Goal: Information Seeking & Learning: Compare options

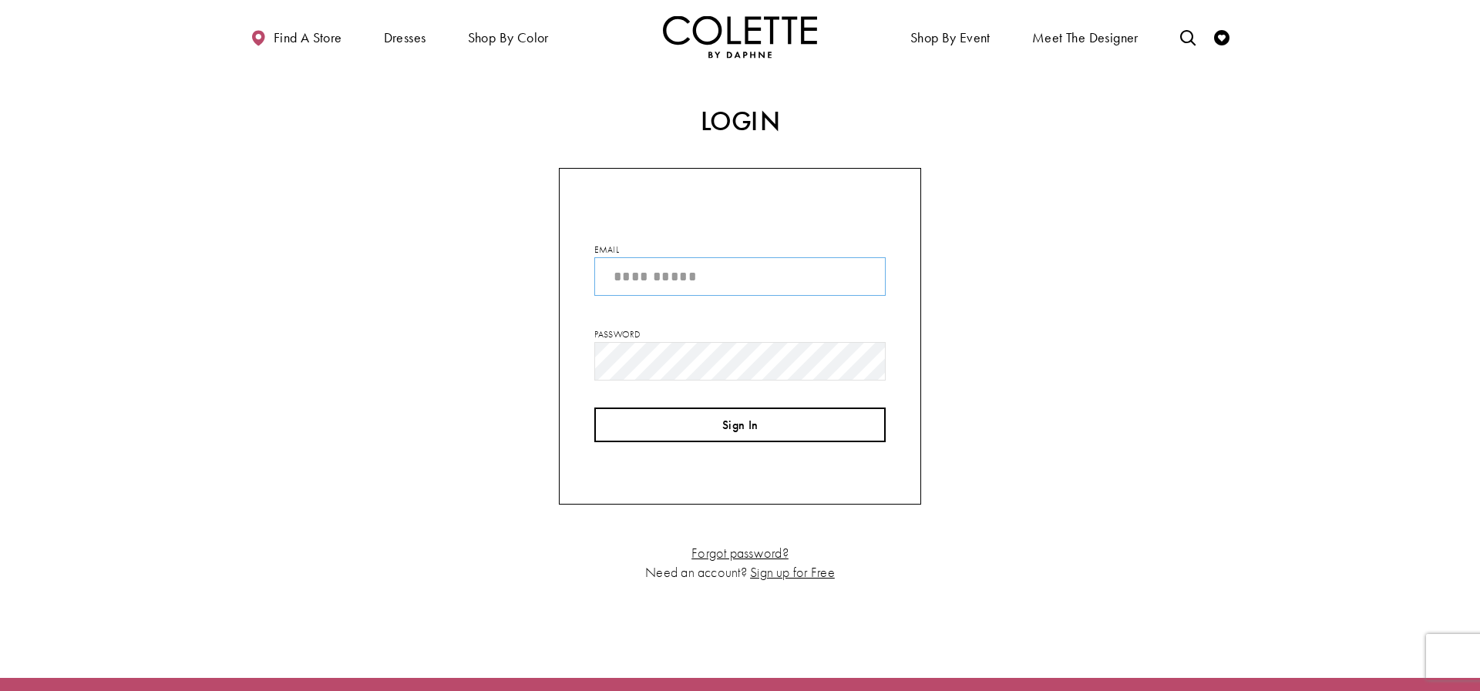
type input "**********"
click at [766, 422] on button "Sign In" at bounding box center [739, 425] width 291 height 35
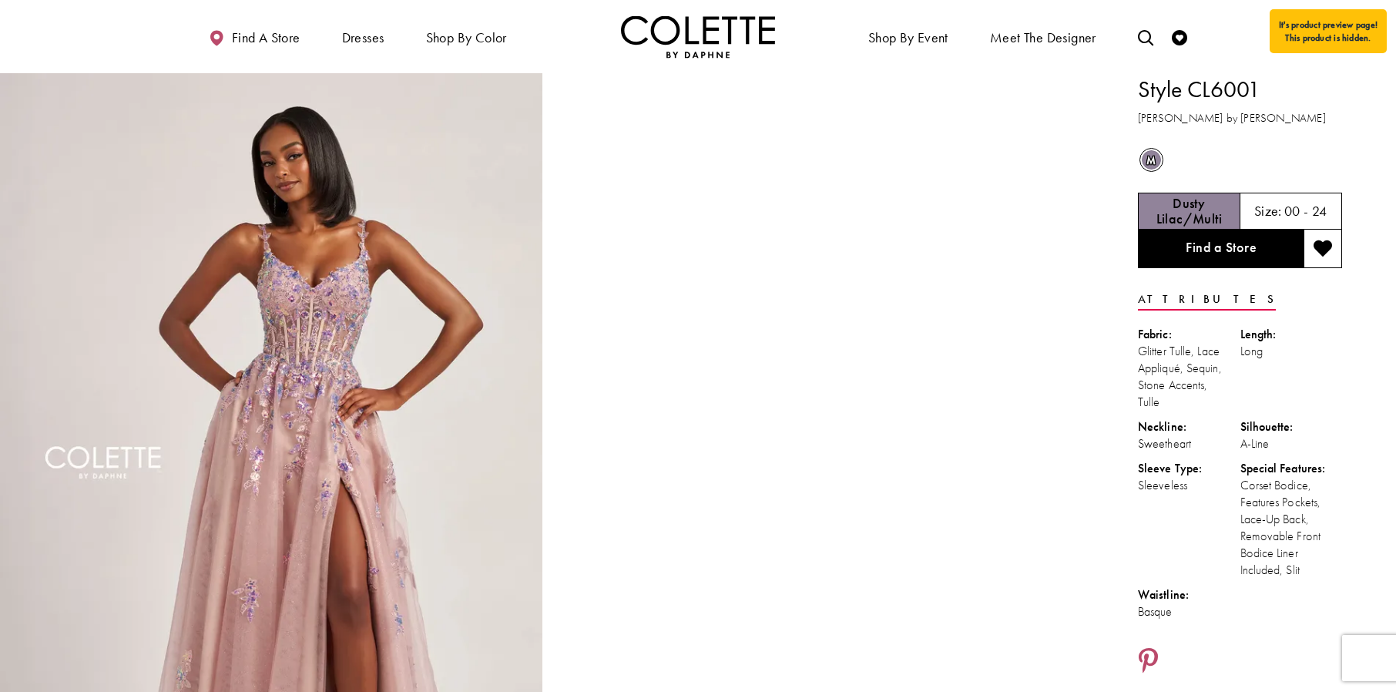
drag, startPoint x: 1305, startPoint y: 576, endPoint x: 1140, endPoint y: 94, distance: 509.9
copy div "Style CL6001 Colette by Daphne m Out of Stock Dusty Lilac/Multi Size: 00 - 24 F…"
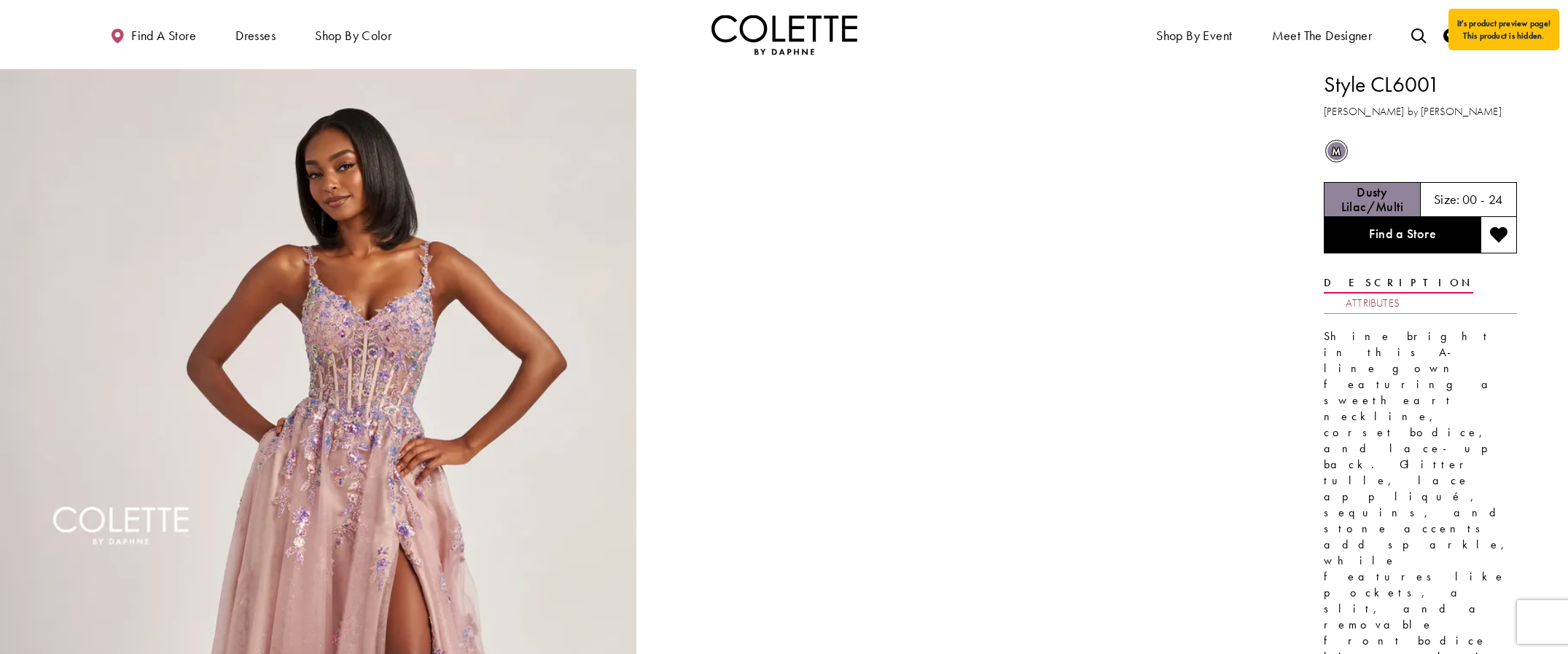
click at [1400, 293] on link "Attributes" at bounding box center [1372, 303] width 54 height 21
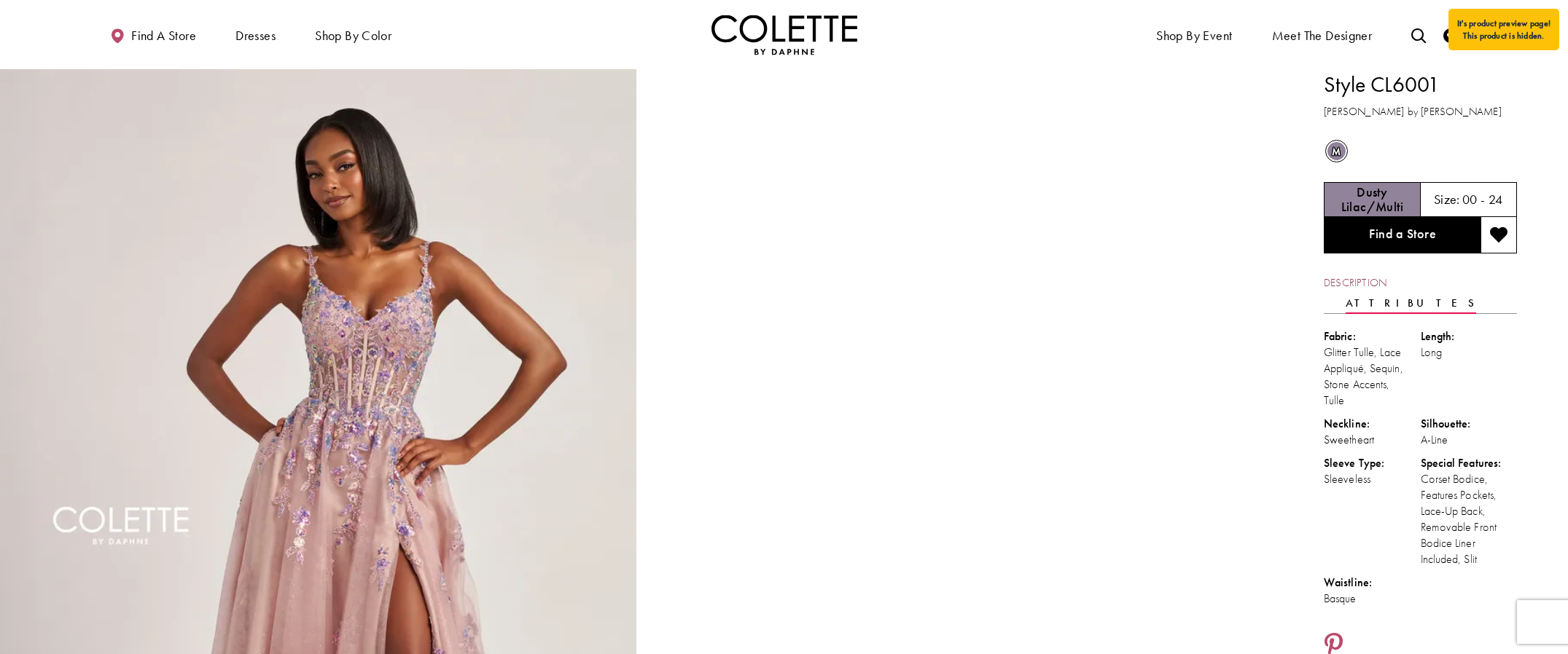
click at [1365, 283] on link "Description" at bounding box center [1355, 283] width 62 height 21
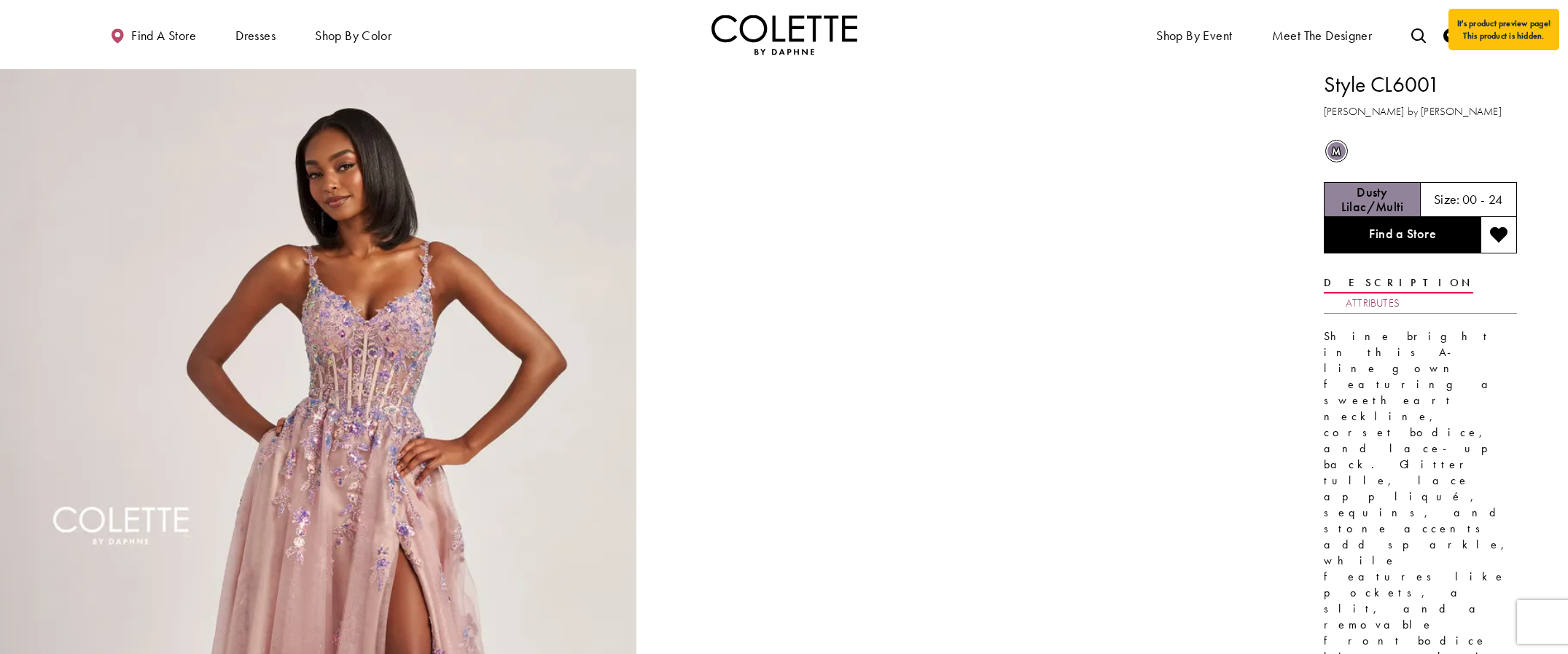
click at [1400, 293] on link "Attributes" at bounding box center [1372, 303] width 54 height 21
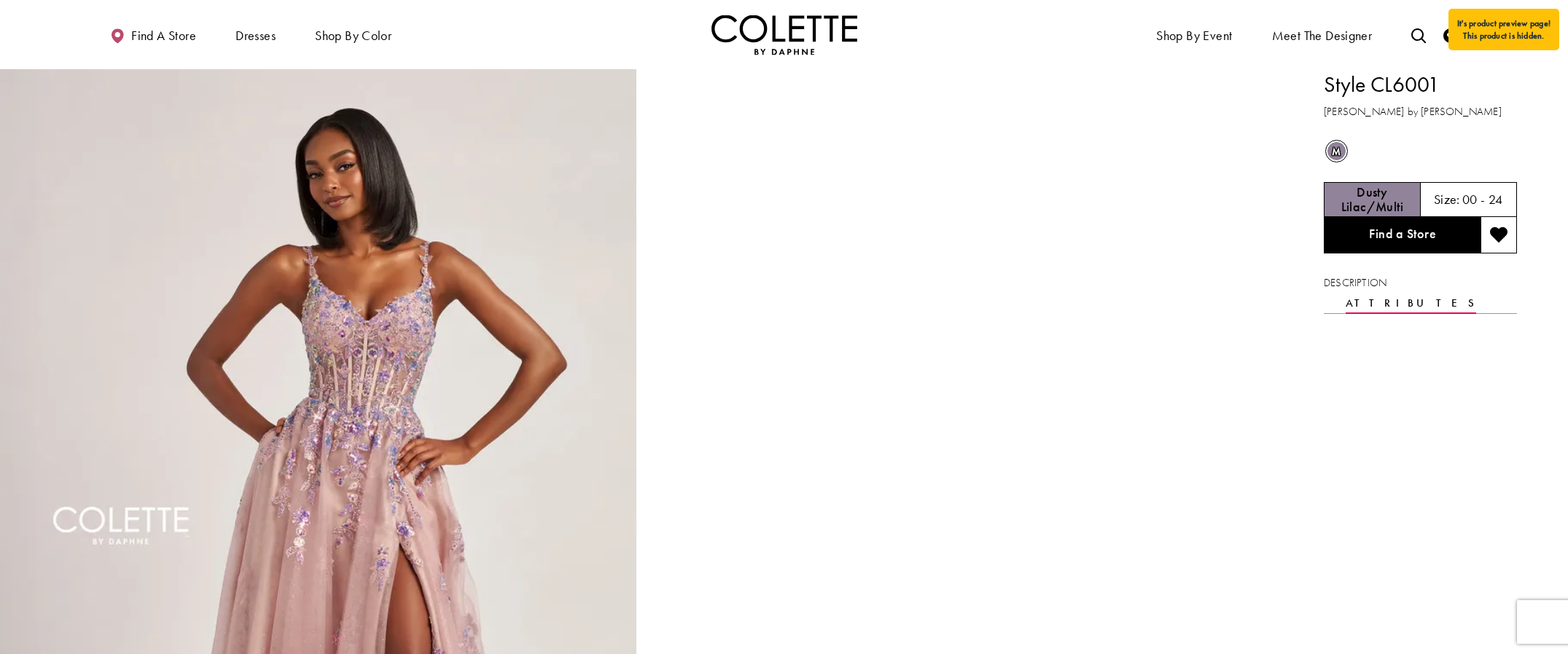
click at [1419, 293] on link "Attributes" at bounding box center [1411, 303] width 131 height 21
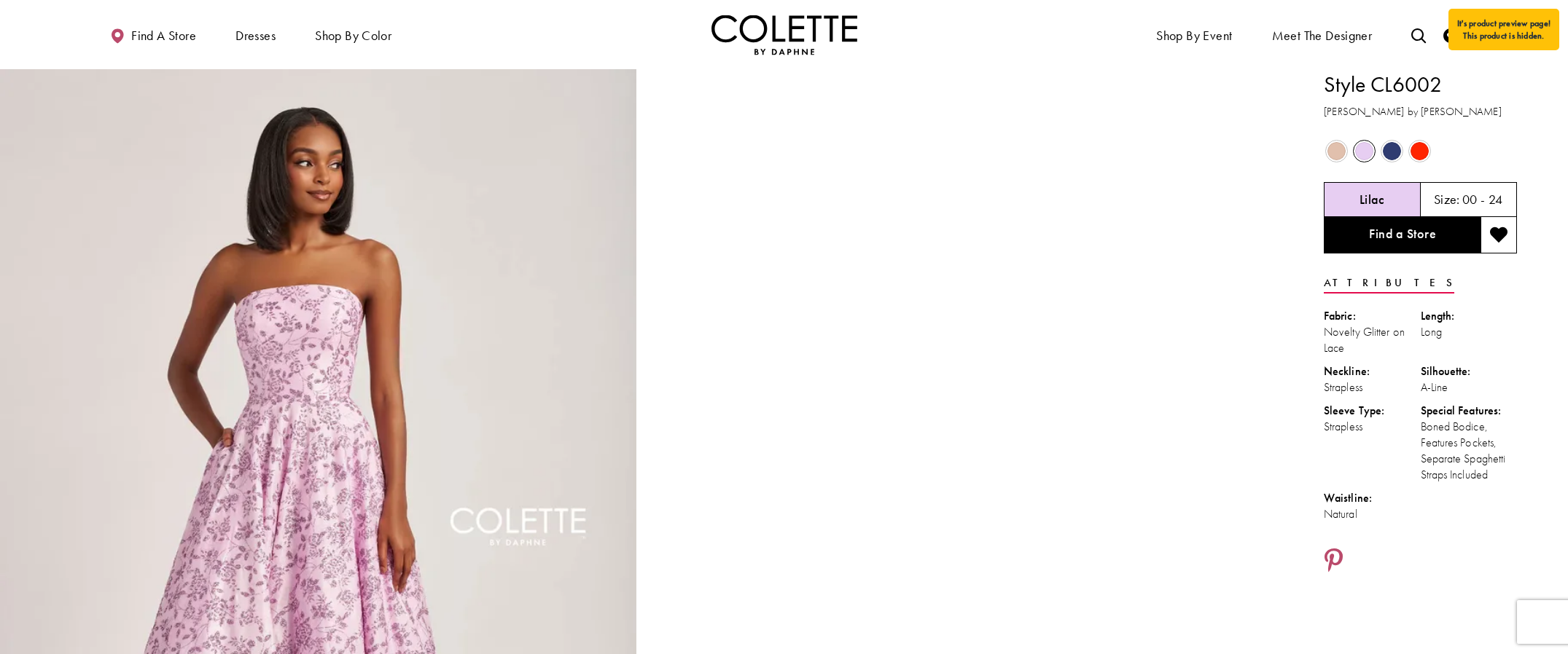
click at [1320, 486] on ul "Fabric: Novelty Glitter on Lace Length: Long Neckline: Strapless Silhouette: A-…" at bounding box center [1420, 419] width 193 height 221
drag, startPoint x: 1490, startPoint y: 477, endPoint x: 1327, endPoint y: 89, distance: 420.8
copy div "Style CL6002 Colette by Daphne Out of Stock Out of Stock Out of Stock Out of St…"
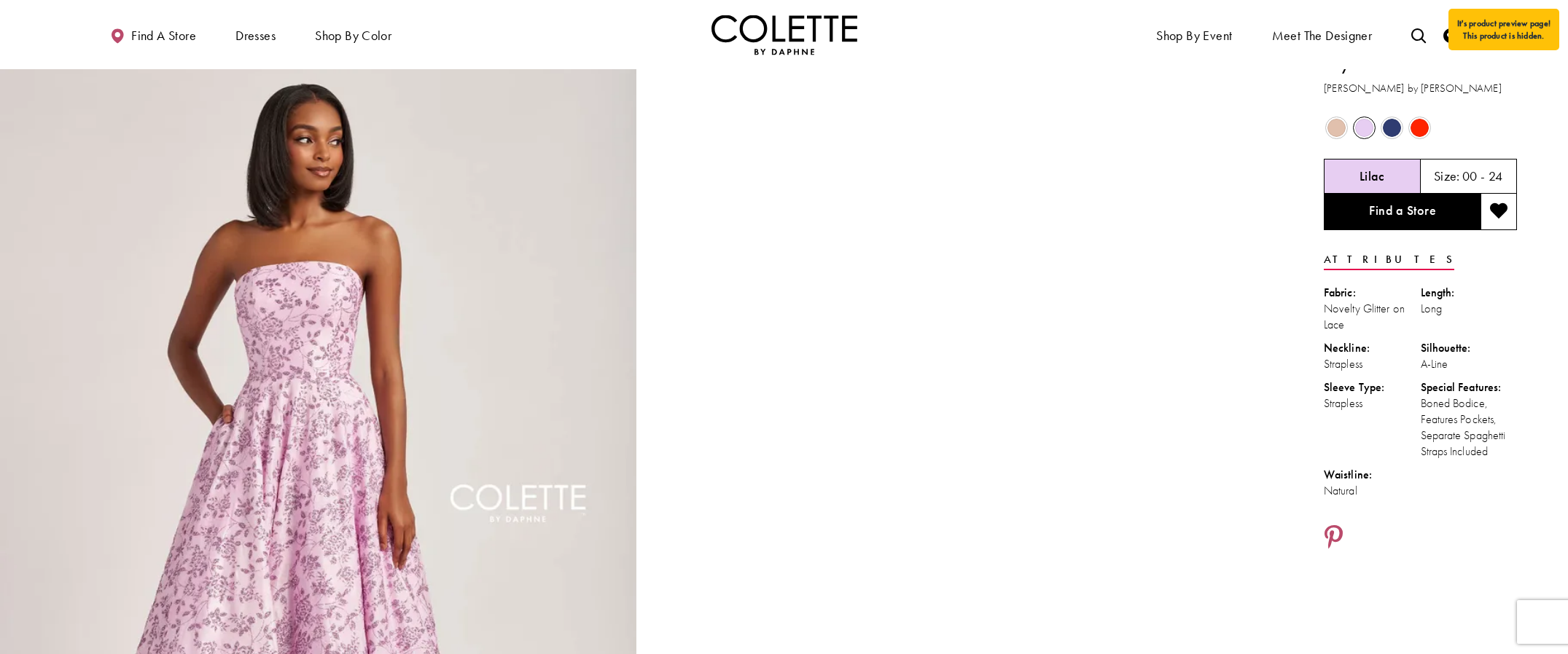
scroll to position [33, 0]
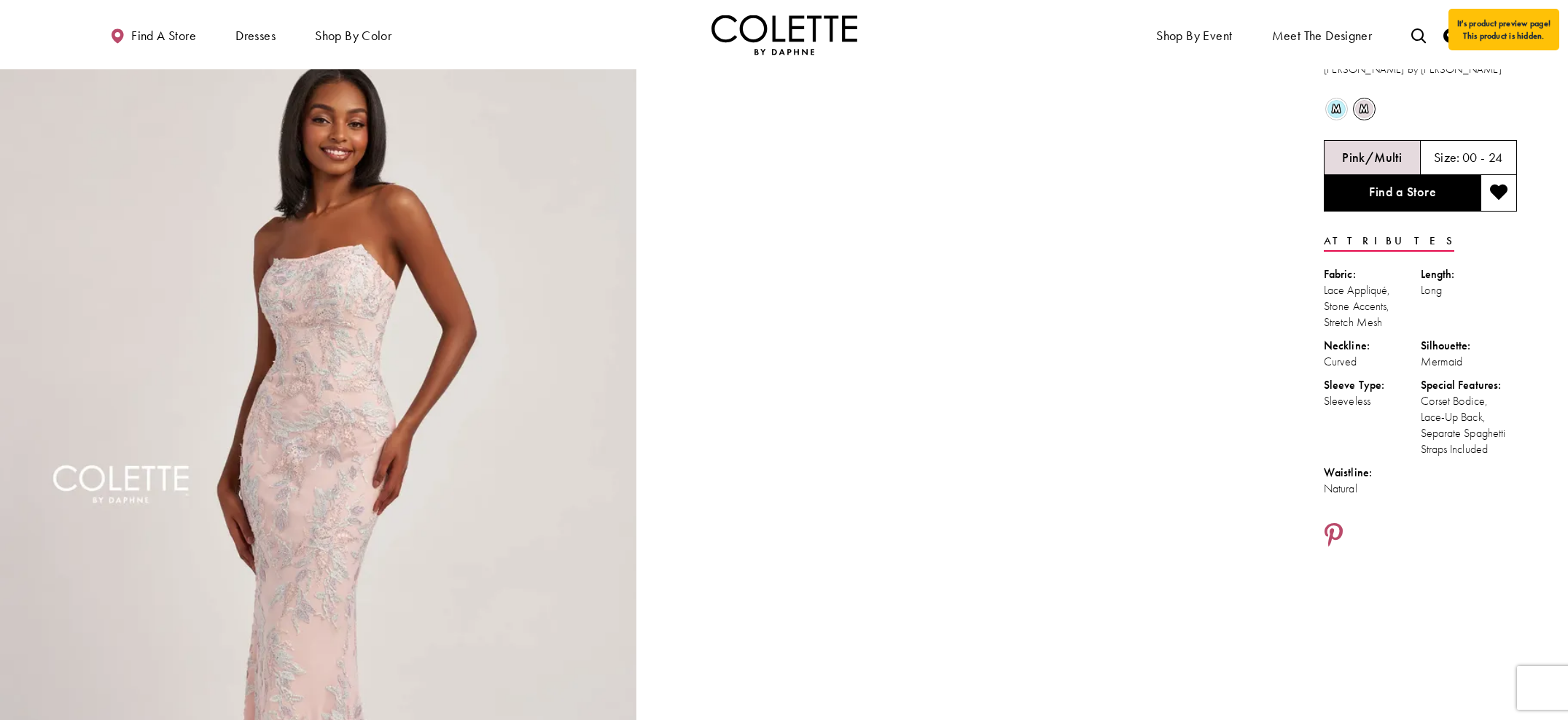
scroll to position [52, 0]
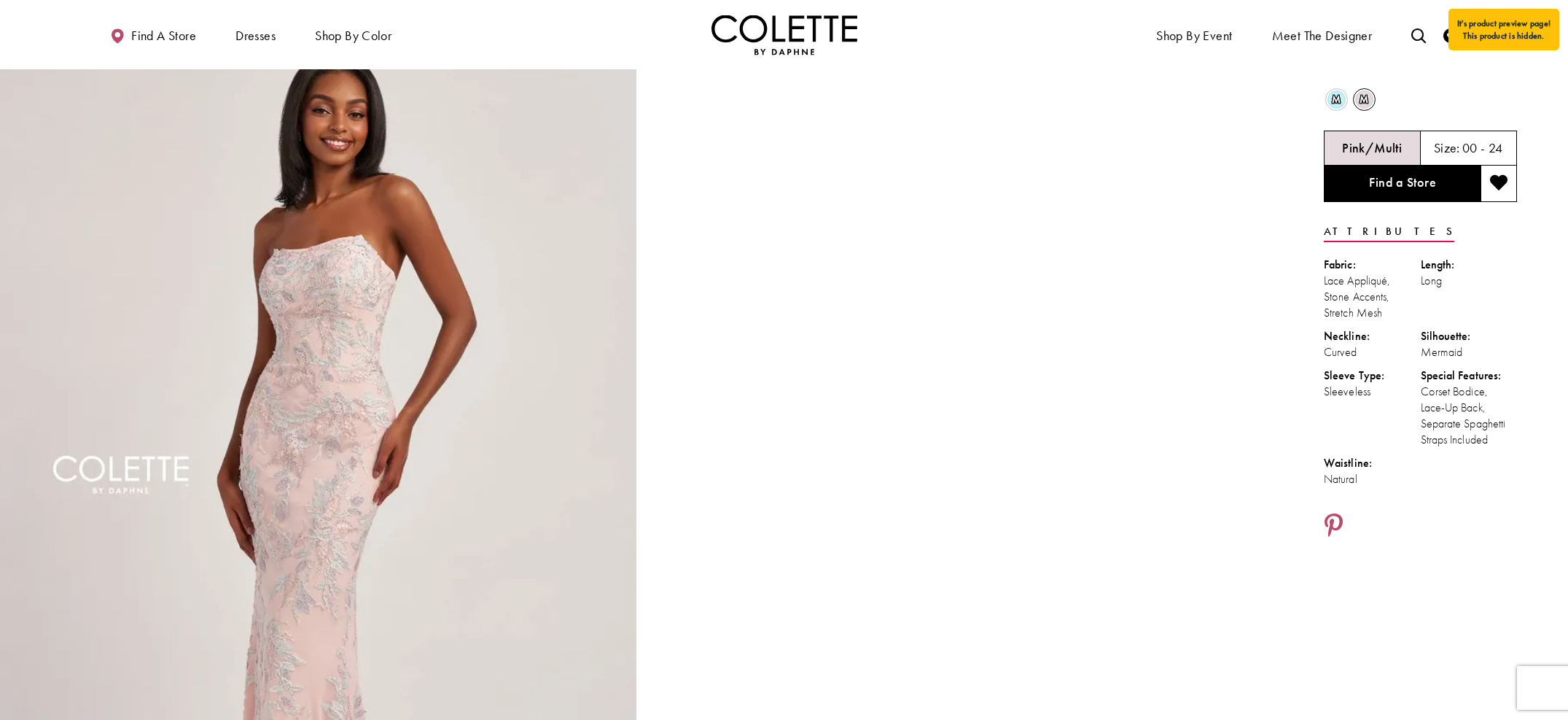
drag, startPoint x: 1495, startPoint y: 441, endPoint x: 1372, endPoint y: 126, distance: 338.2
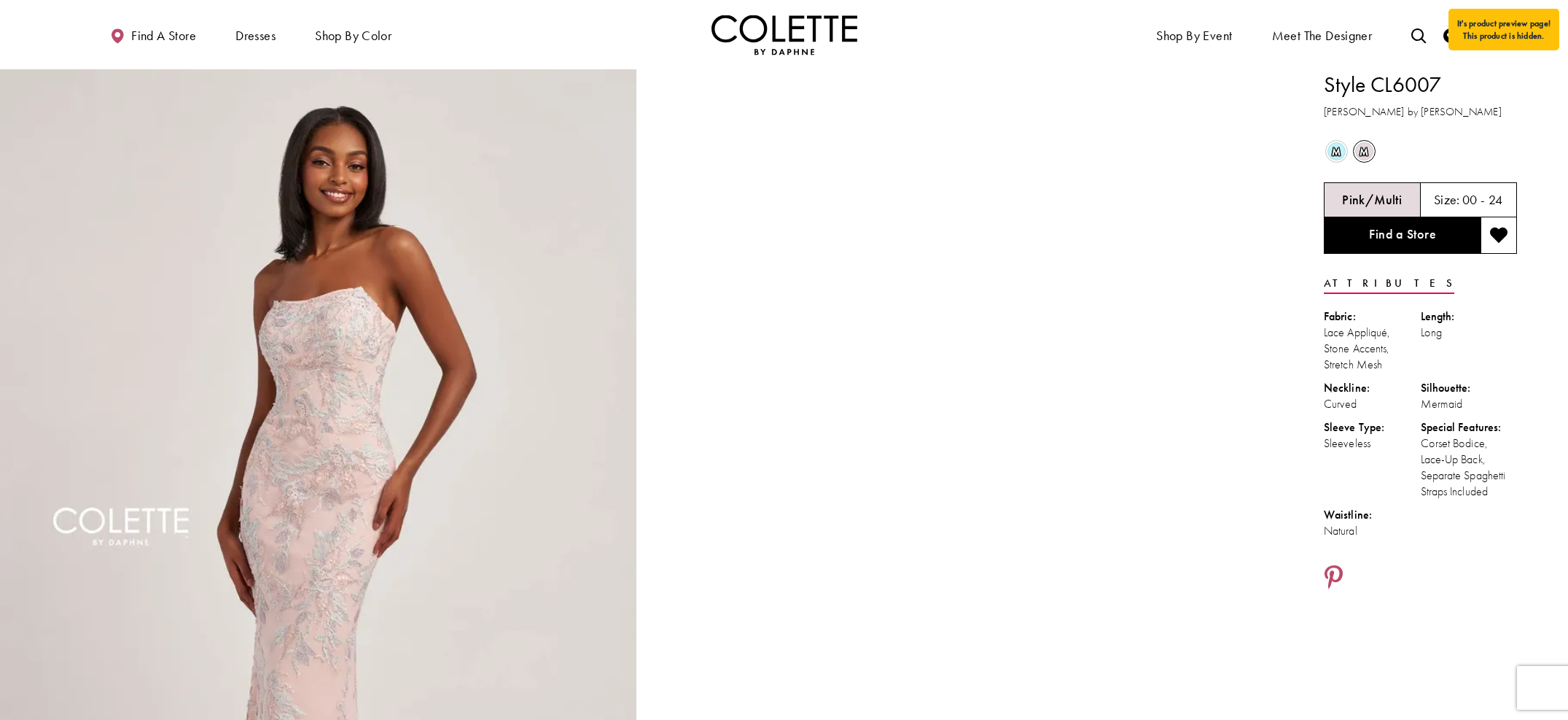
drag, startPoint x: 1537, startPoint y: 483, endPoint x: 1524, endPoint y: 490, distance: 14.8
drag, startPoint x: 1498, startPoint y: 494, endPoint x: 1324, endPoint y: 93, distance: 437.1
copy div "Style CL6007 [PERSON_NAME] by [PERSON_NAME] m Out of Stock m Out of Stock Pink/…"
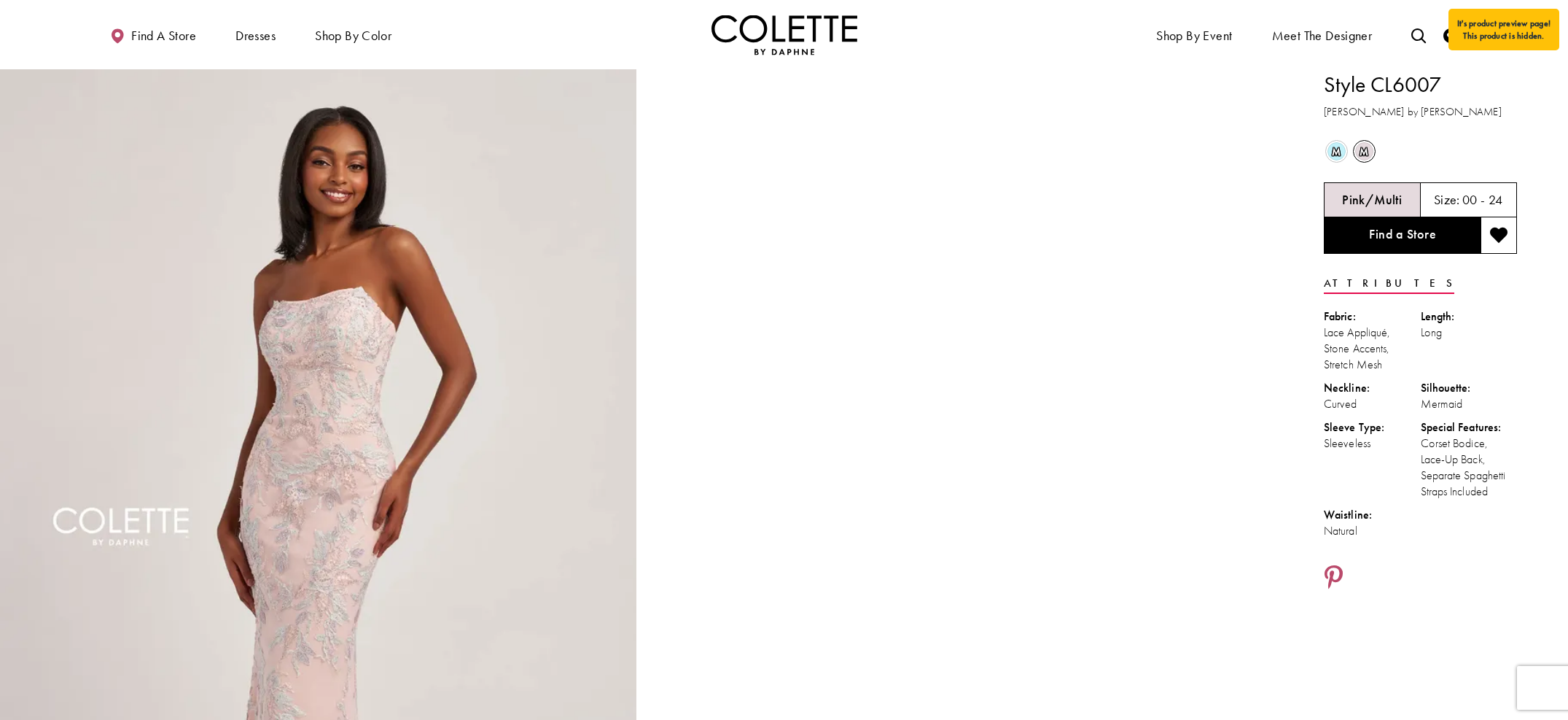
click at [1134, 152] on video "Style CL6007 Colette by Daphne #1 autoplay loop mute video" at bounding box center [962, 228] width 636 height 319
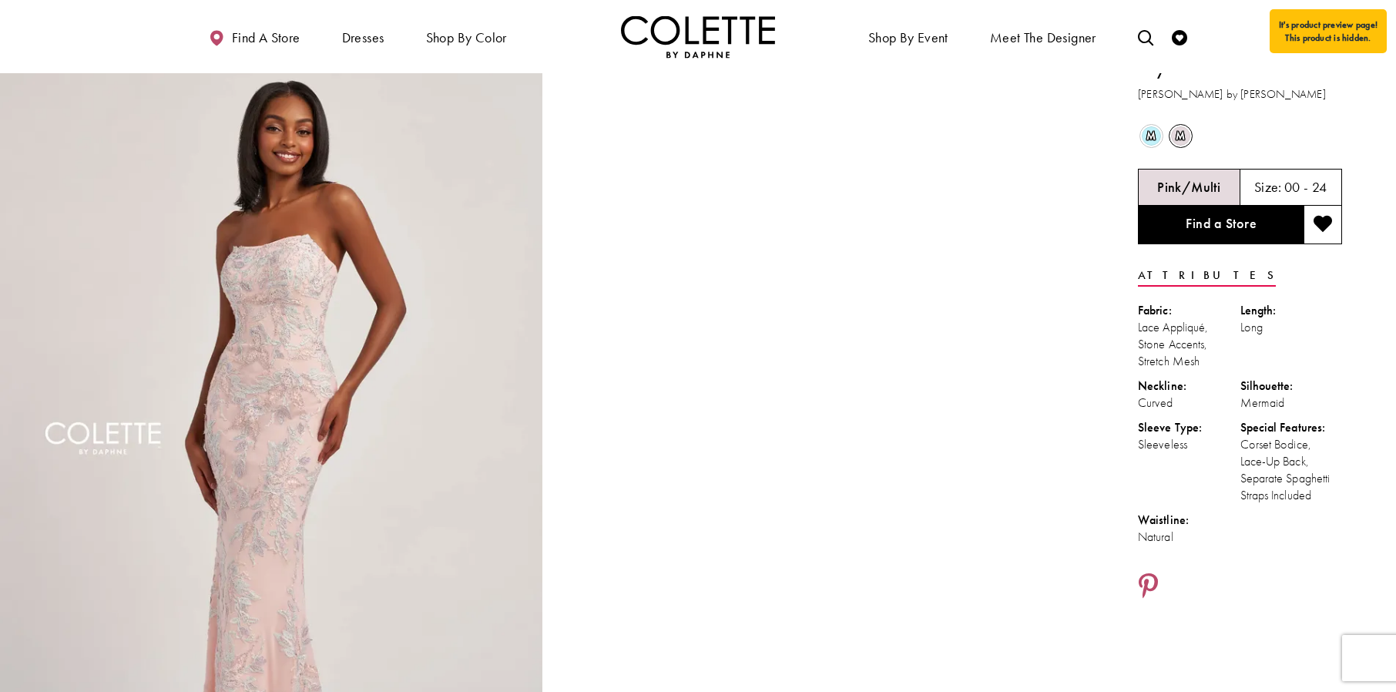
scroll to position [22, 0]
drag, startPoint x: 1322, startPoint y: 497, endPoint x: 1137, endPoint y: 79, distance: 457.5
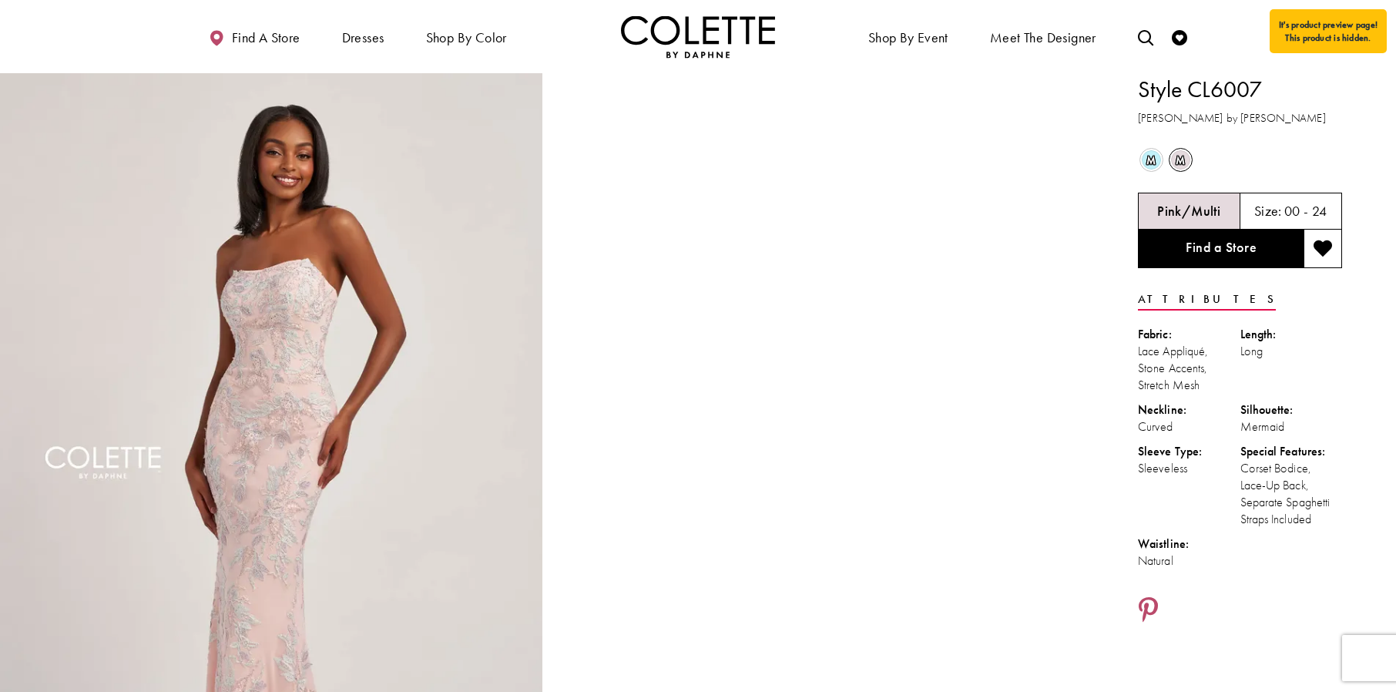
scroll to position [1, 0]
copy div "Style CL6007 [PERSON_NAME] by [PERSON_NAME] m Out of Stock m Out of Stock Pink/…"
click at [1277, 157] on div "m Out of Stock m Out of Stock" at bounding box center [1241, 158] width 207 height 29
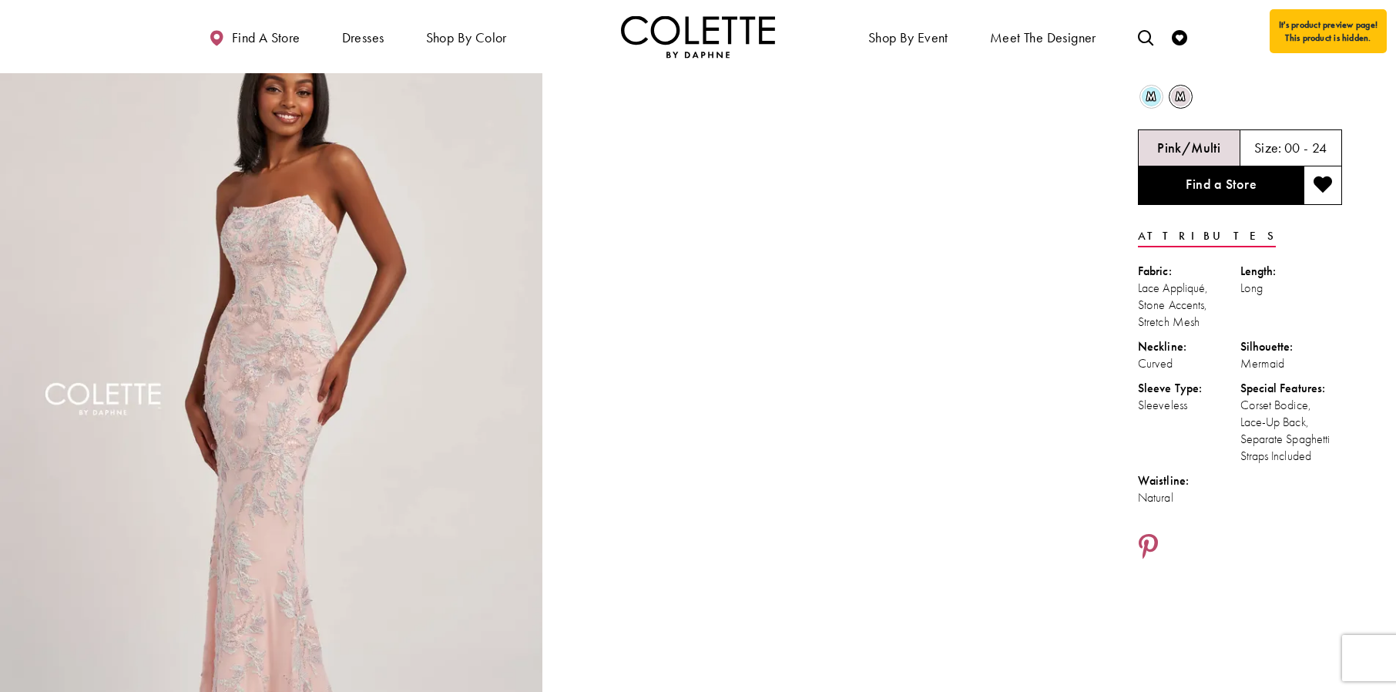
scroll to position [0, 0]
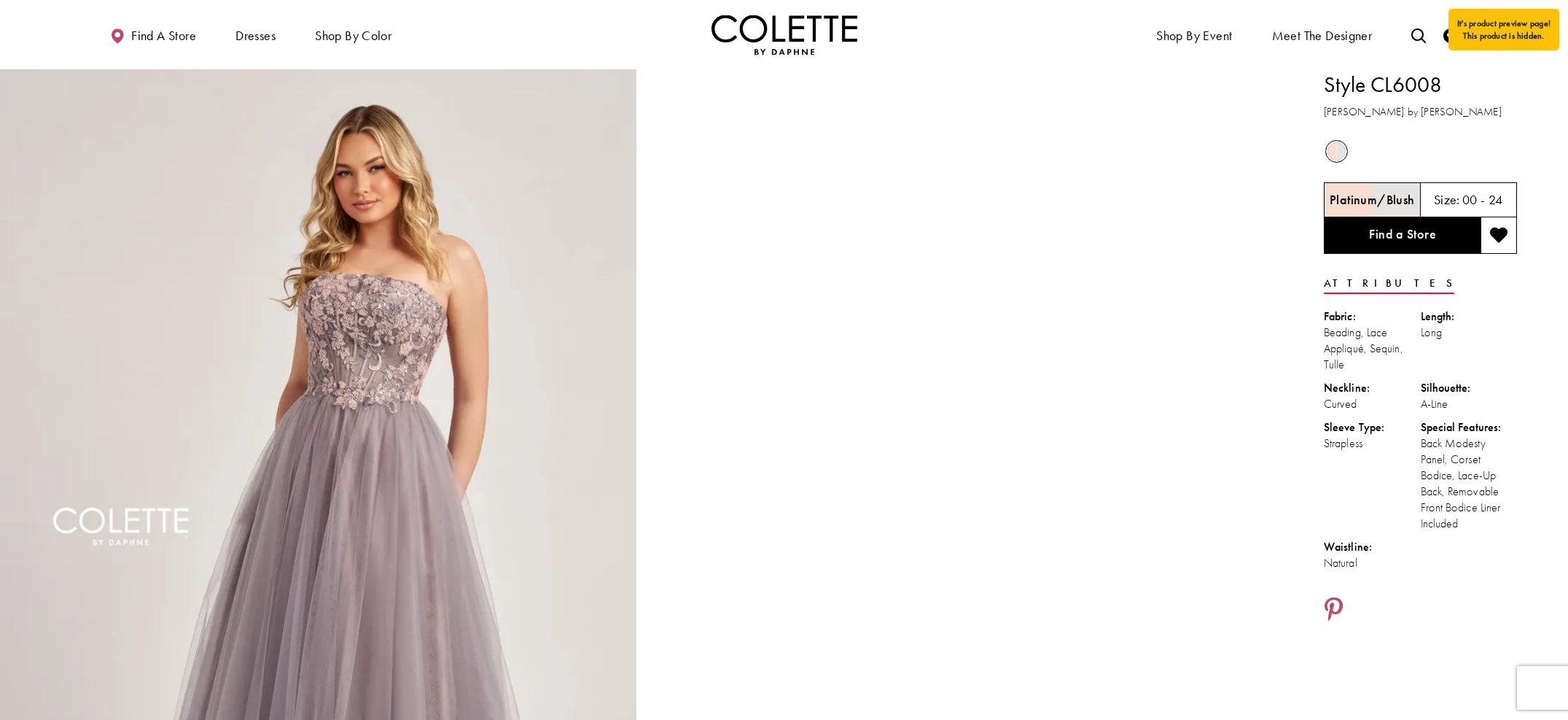
drag, startPoint x: 1483, startPoint y: 526, endPoint x: 1324, endPoint y: 81, distance: 472.6
copy div "Style CL6008 Colette by Daphne Out of Stock Platinum/Blush Size: 00 - 24 Find a…"
click at [1470, 152] on div "Out of Stock" at bounding box center [1420, 151] width 196 height 27
drag, startPoint x: 91, startPoint y: 26, endPoint x: 84, endPoint y: 9, distance: 18.4
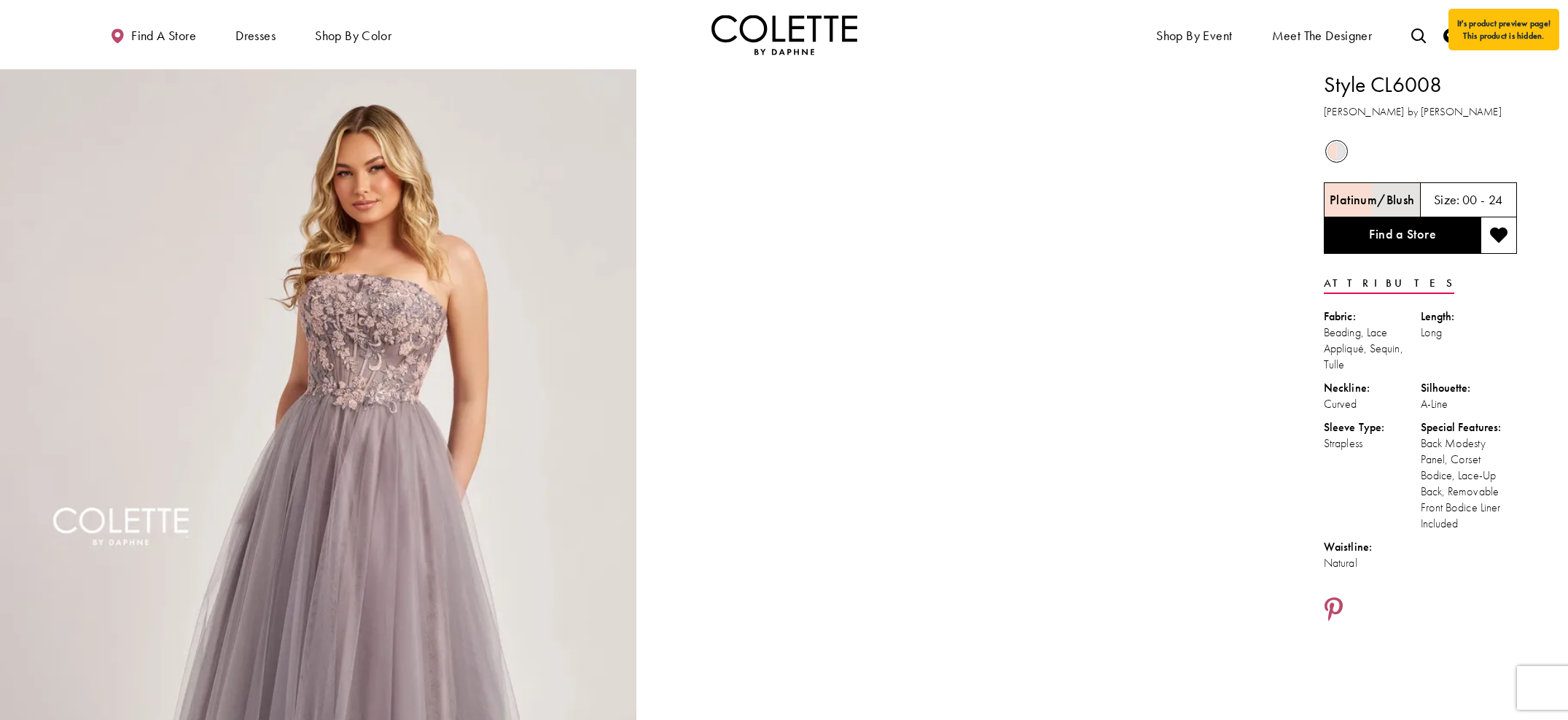
click at [84, 9] on div "Primary block" at bounding box center [784, 34] width 1568 height 69
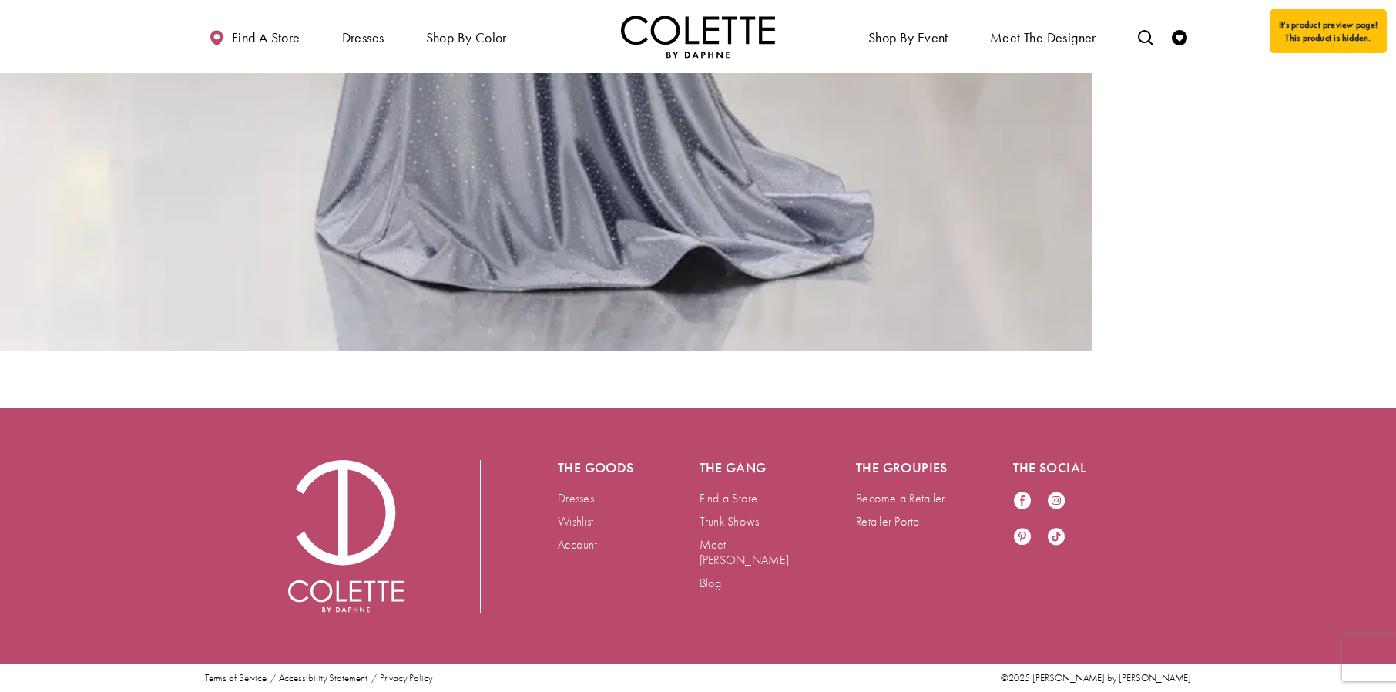
scroll to position [2331, 0]
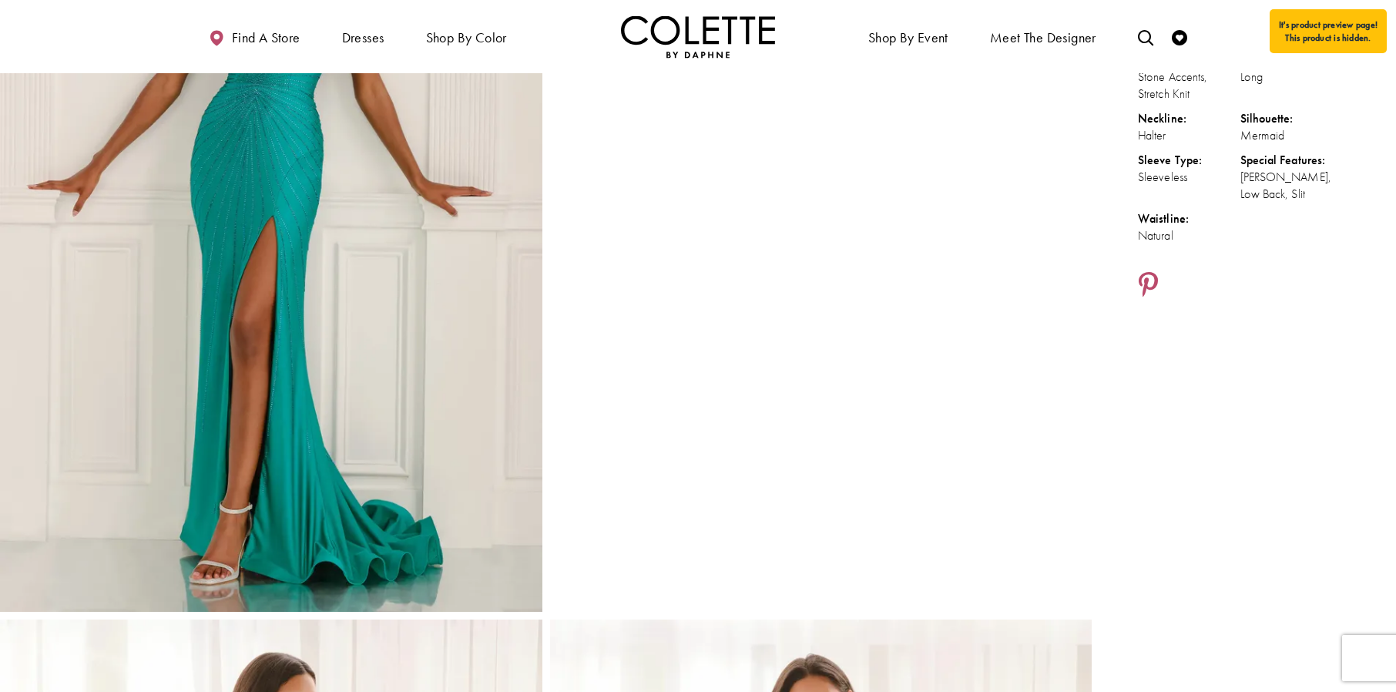
scroll to position [321, 0]
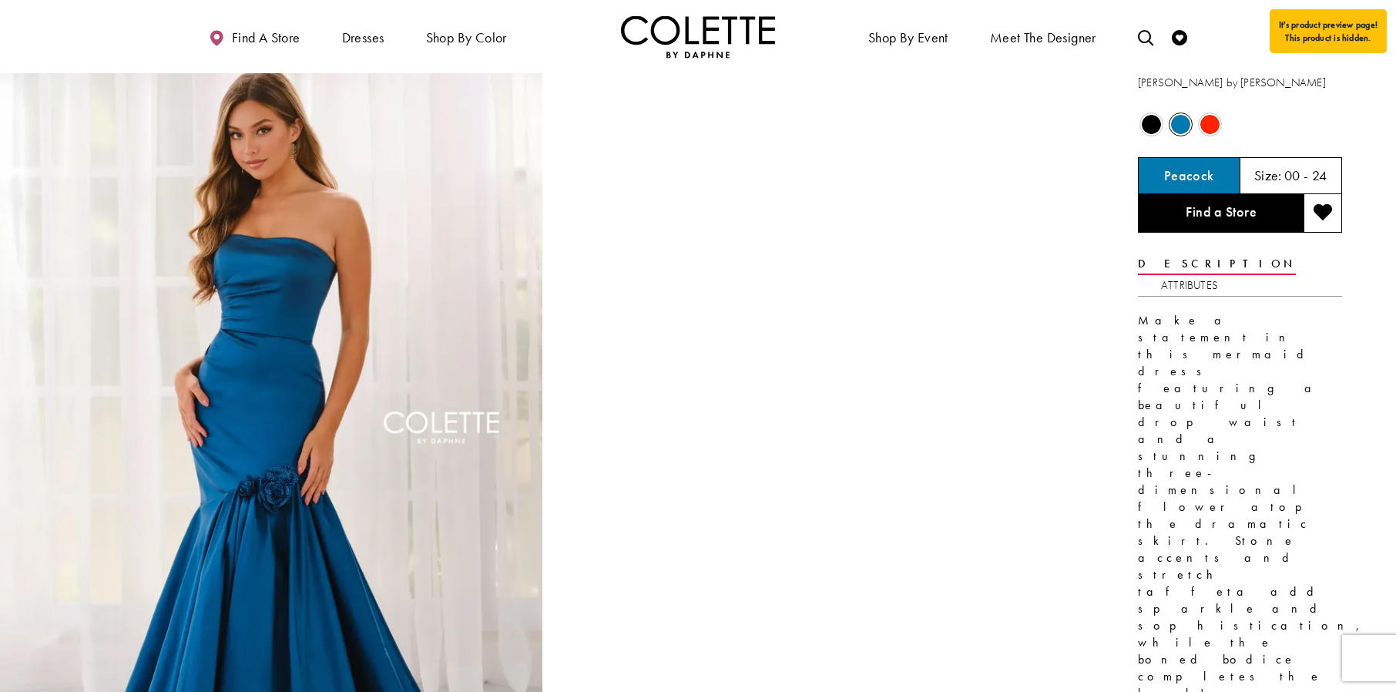
scroll to position [38, 0]
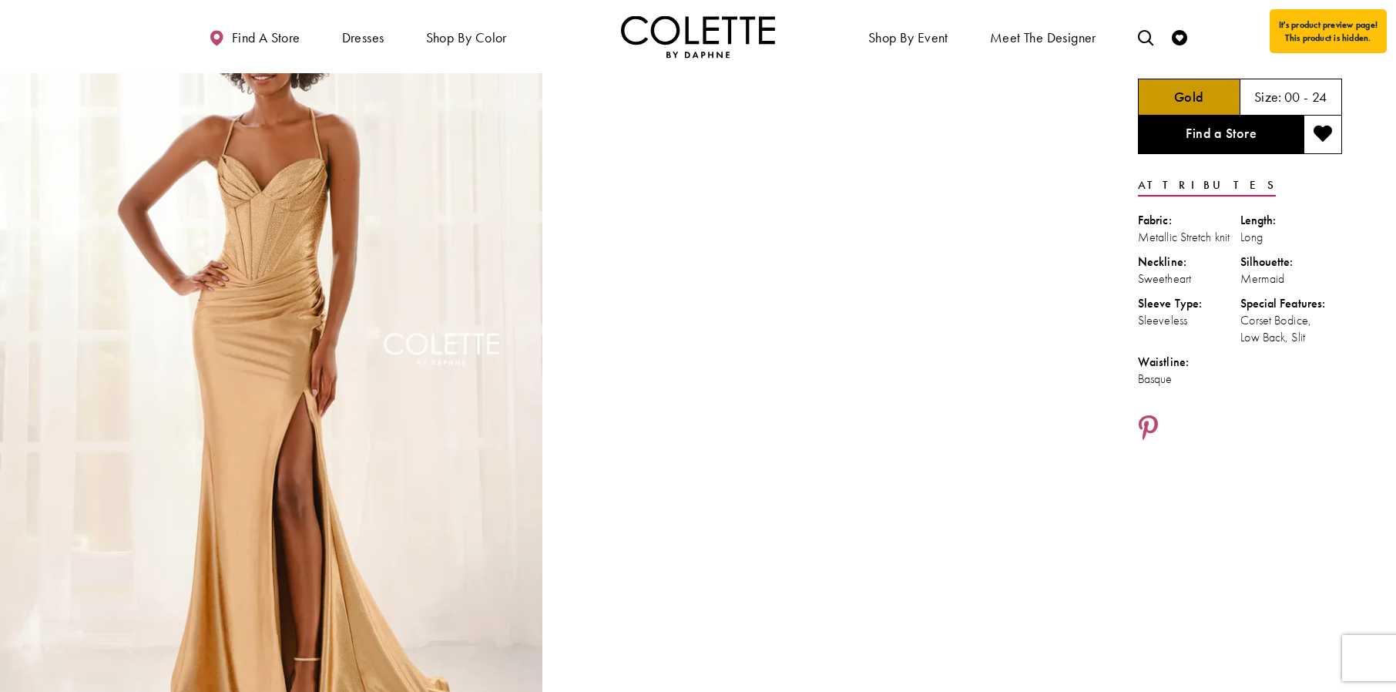
scroll to position [122, 0]
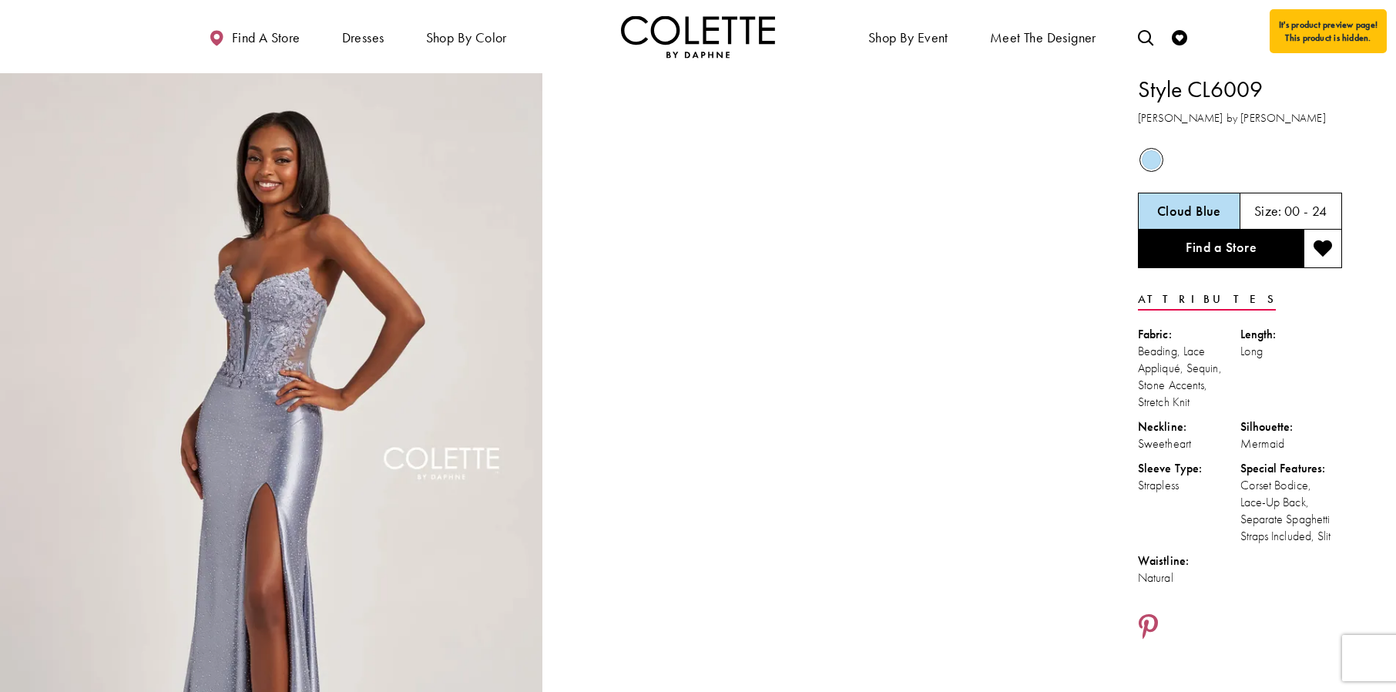
drag, startPoint x: 1345, startPoint y: 548, endPoint x: 1149, endPoint y: 88, distance: 500.0
copy div "Style CL6009 [PERSON_NAME] by [PERSON_NAME] Out of Stock Cloud Blue Size: 00 - …"
click at [1333, 392] on li "Length: Long" at bounding box center [1292, 368] width 103 height 85
click at [113, 106] on img "Full size Style CL6009 Colette by Daphne #0 default Cloud Blue frontface vertic…" at bounding box center [271, 479] width 543 height 813
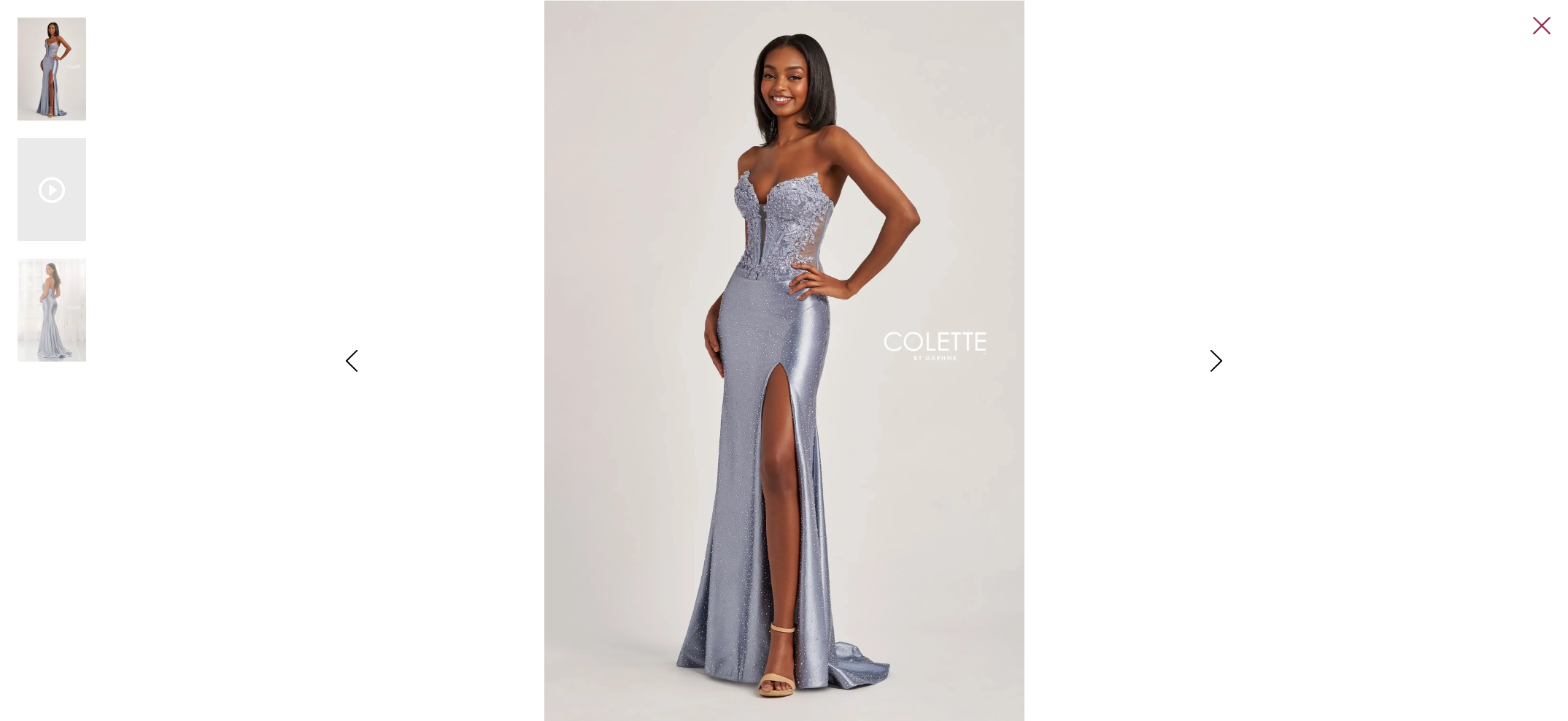
click at [1322, 30] on link "Close" at bounding box center [1541, 26] width 17 height 17
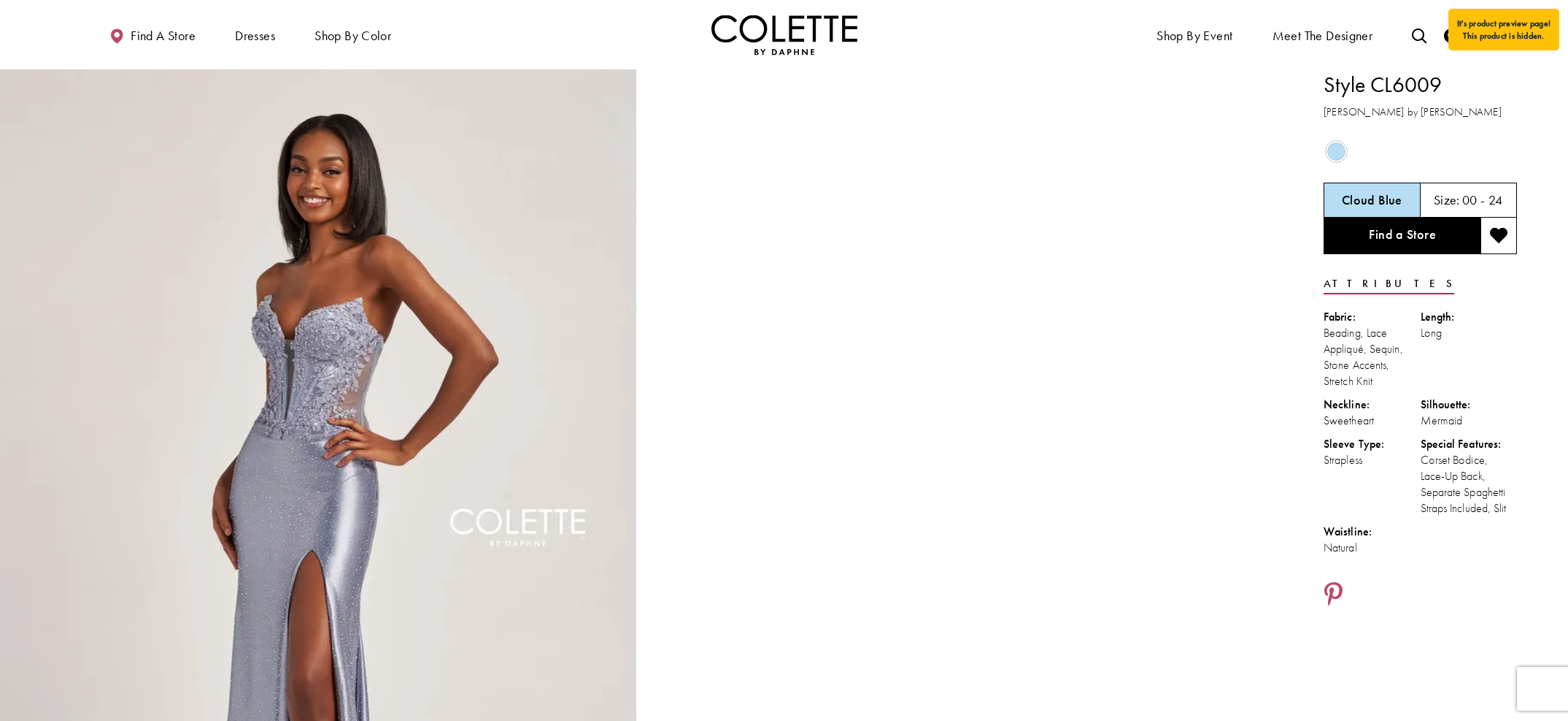
click at [1262, 214] on video "Style CL6009 Colette by Daphne #1 autoplay loop mute video" at bounding box center [962, 228] width 636 height 318
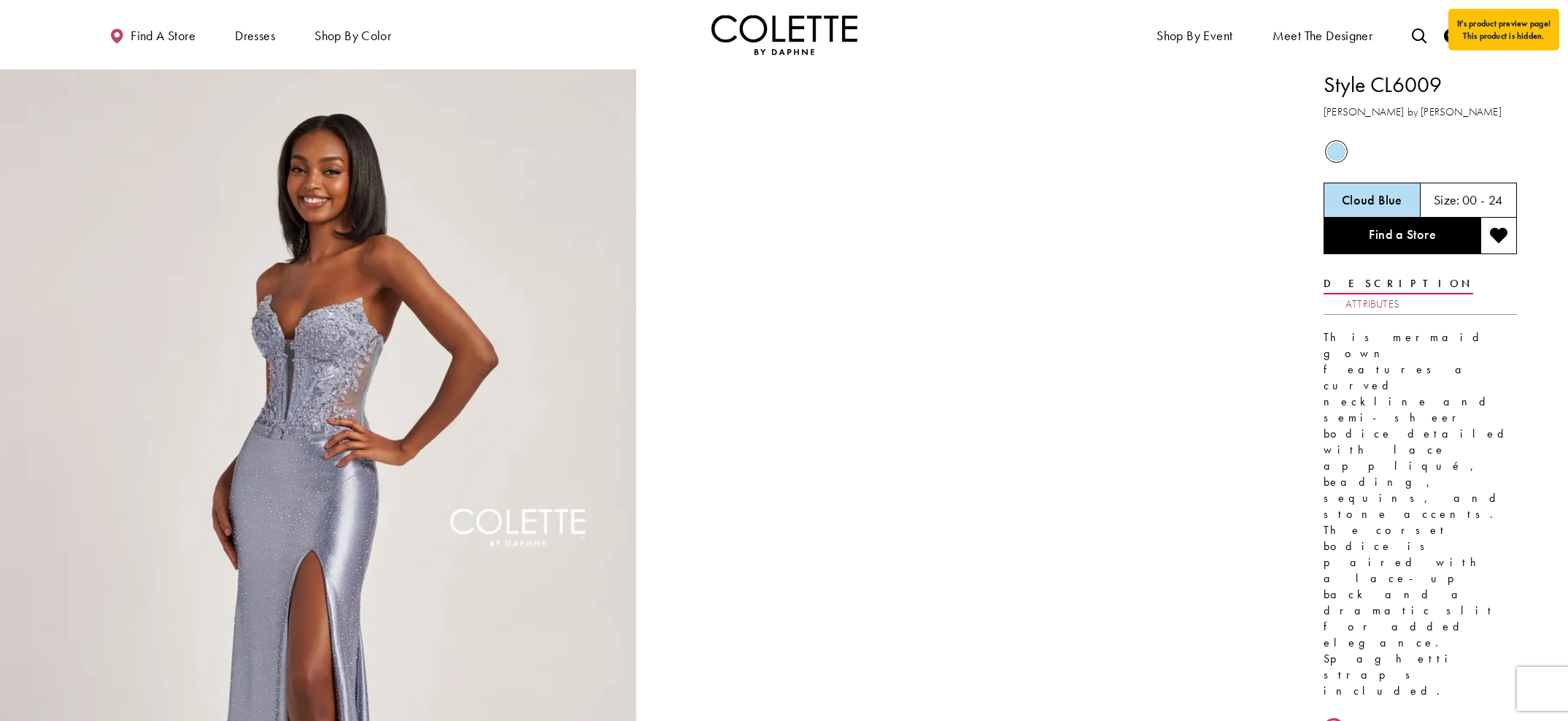
click at [1399, 294] on link "Attributes" at bounding box center [1372, 304] width 54 height 21
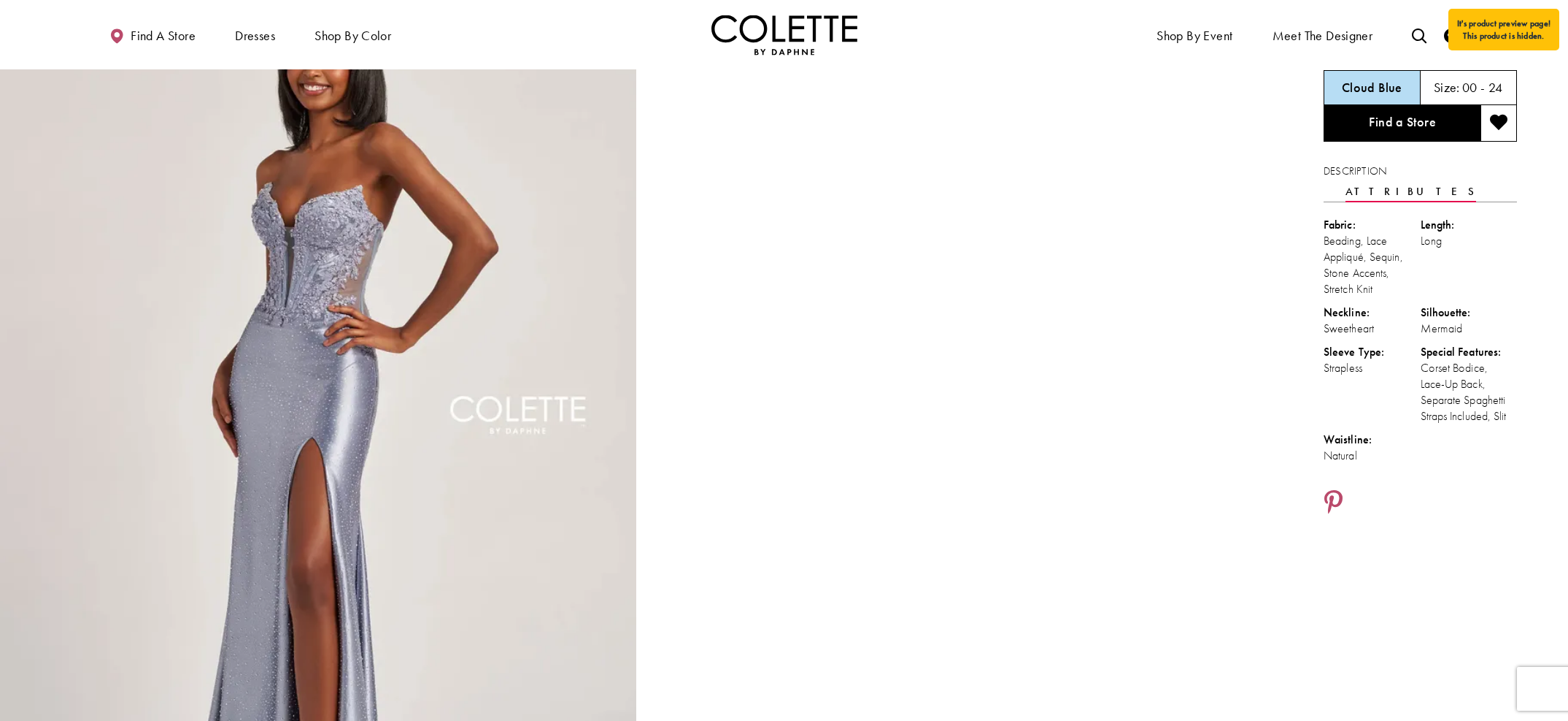
scroll to position [107, 0]
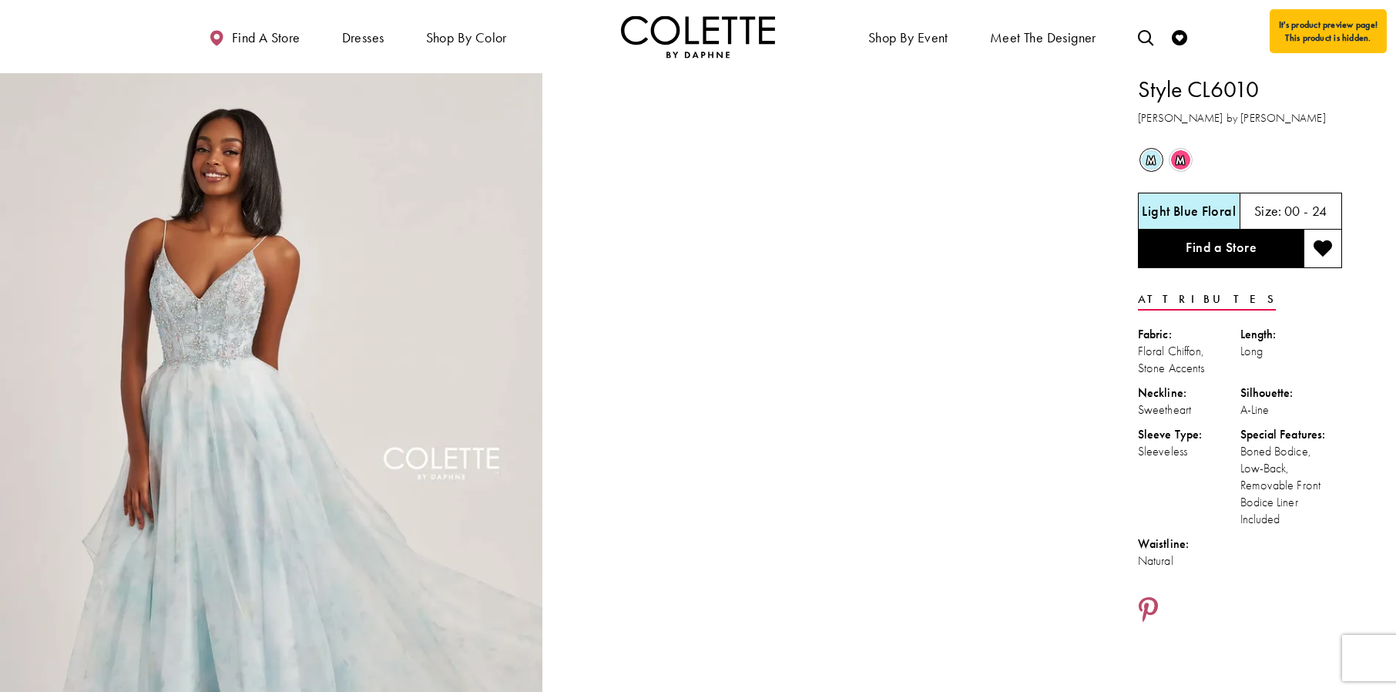
click at [1188, 163] on span "m" at bounding box center [1180, 159] width 19 height 19
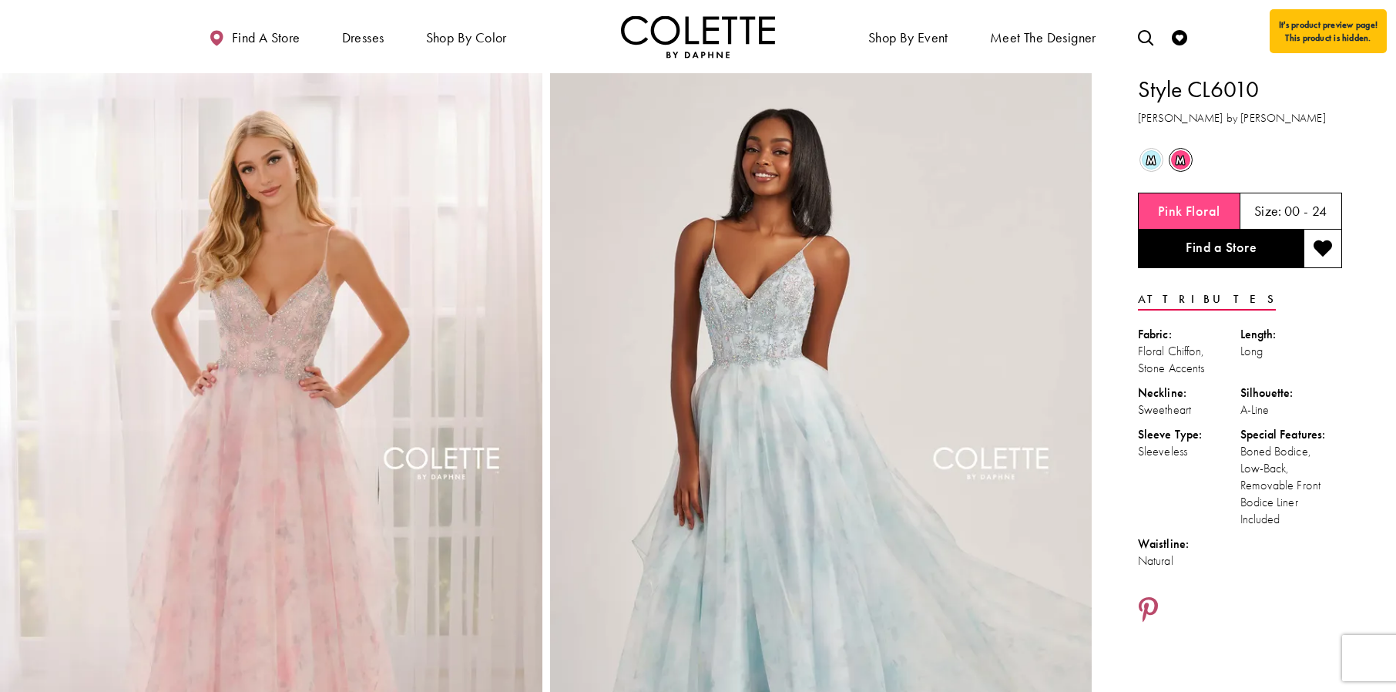
click at [1158, 163] on span "m" at bounding box center [1151, 159] width 19 height 19
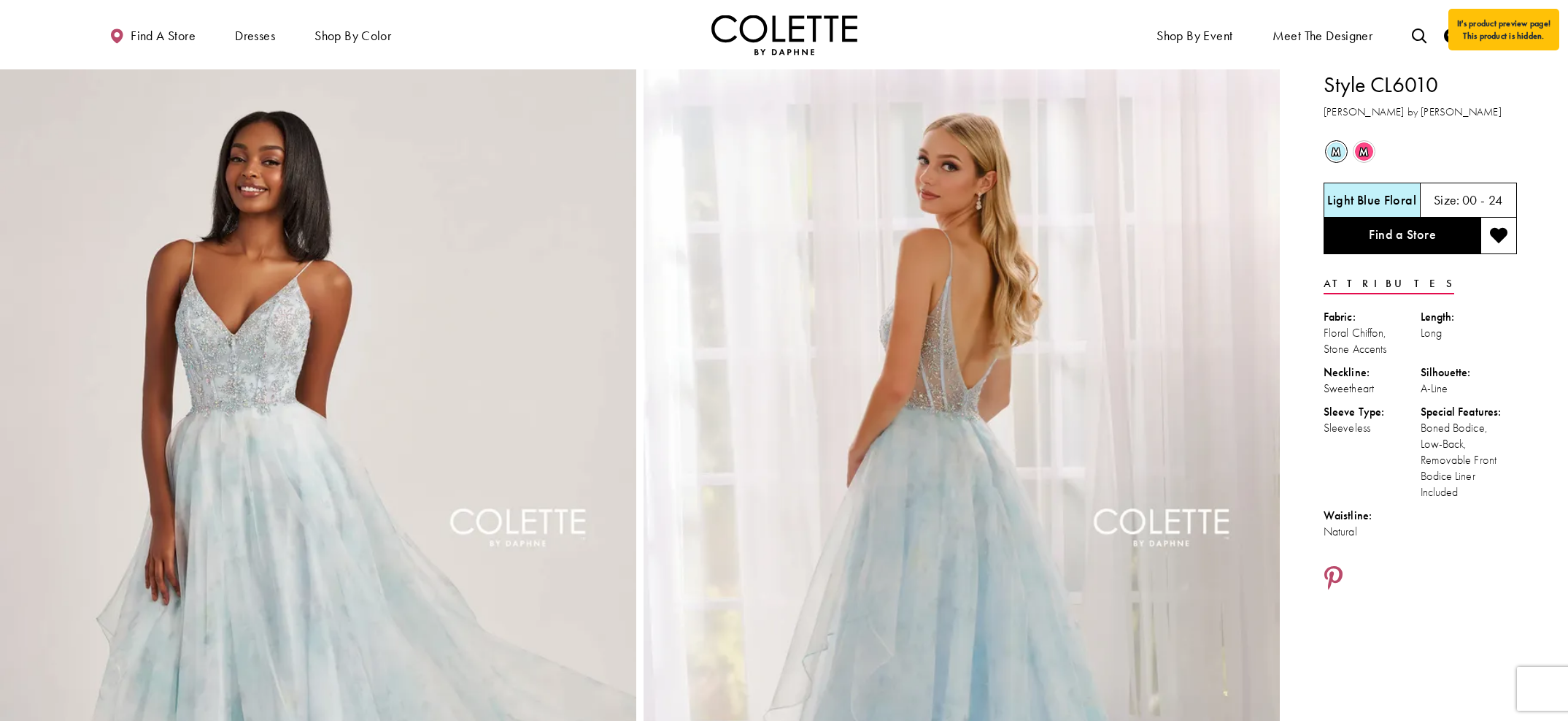
drag, startPoint x: 1457, startPoint y: 431, endPoint x: 1329, endPoint y: 80, distance: 373.6
copy div "tyle CL6010 Colette by Daphne m Out of Stock m Out of Stock Light Blue Floral S…"
click at [1322, 566] on div at bounding box center [1420, 579] width 193 height 27
drag, startPoint x: 1480, startPoint y: 451, endPoint x: 1322, endPoint y: 91, distance: 393.1
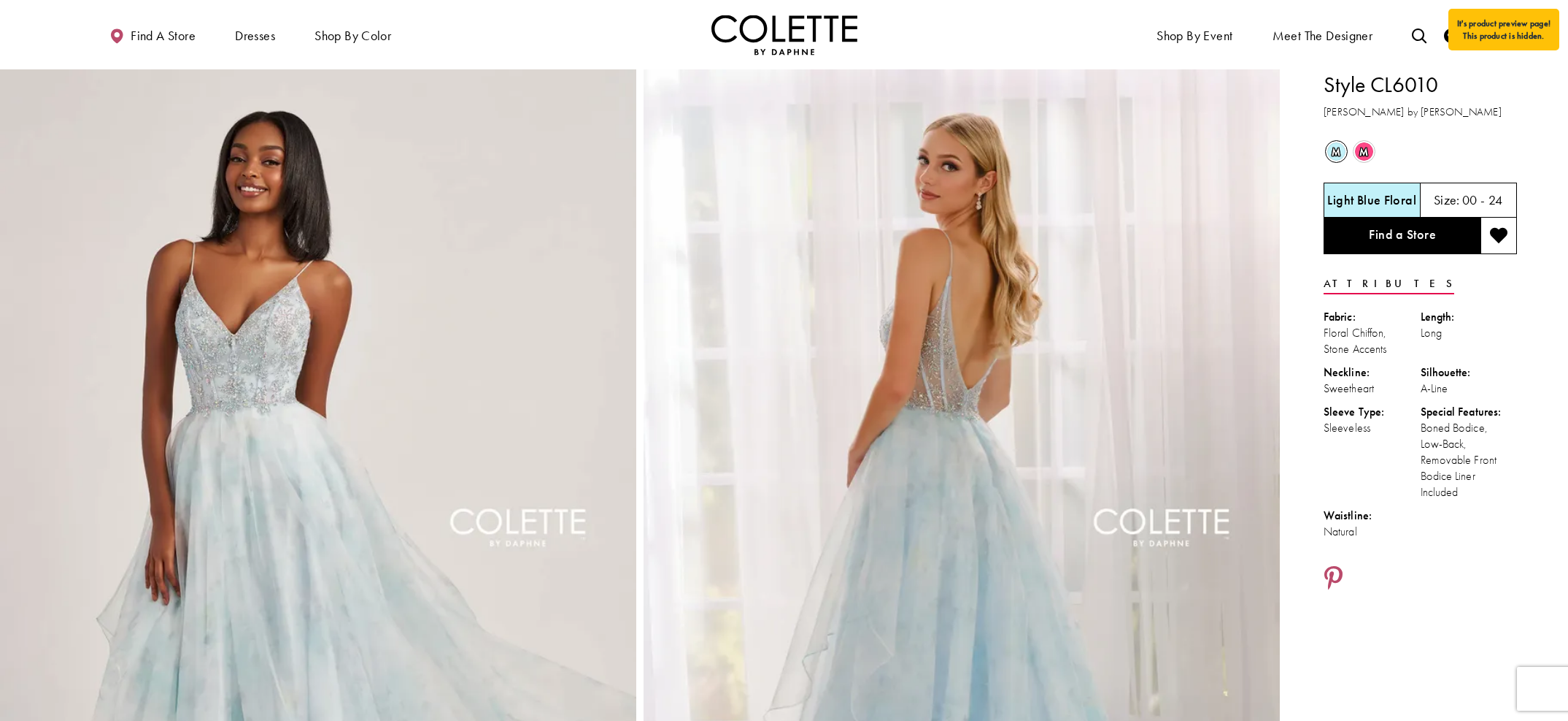
copy div "Style CL6010 Colette by Daphne m Out of Stock m Out of Stock Light Blue Floral …"
click at [1322, 148] on div "m Out of Stock m Out of Stock" at bounding box center [1420, 152] width 196 height 27
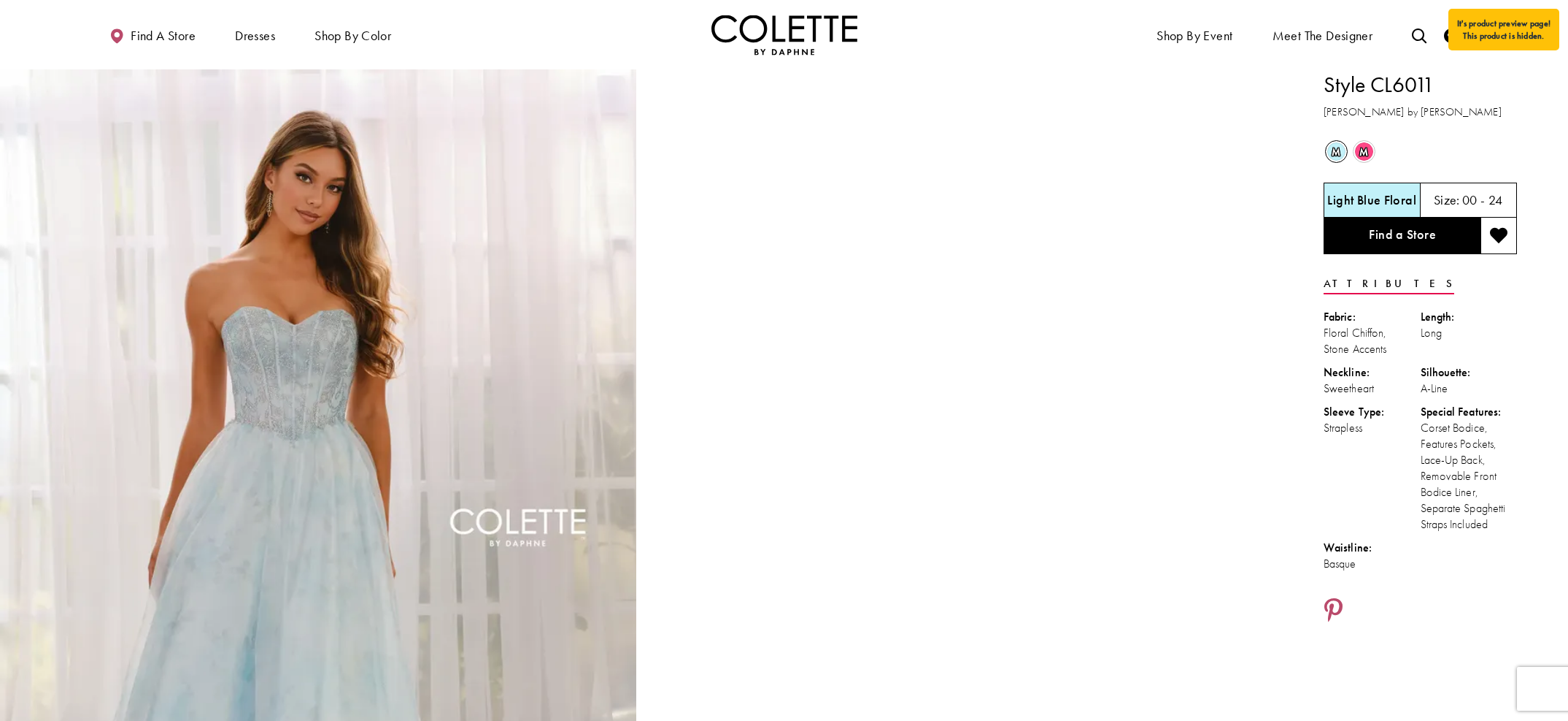
drag, startPoint x: 1501, startPoint y: 527, endPoint x: 1328, endPoint y: 81, distance: 478.4
copy div "Style CL6011 Colette by Daphne m Out of Stock m Out of Stock Light Blue Floral …"
drag, startPoint x: 1499, startPoint y: 151, endPoint x: 1469, endPoint y: 120, distance: 43.1
click at [1322, 150] on div "m Out of Stock m Out of Stock" at bounding box center [1420, 152] width 196 height 27
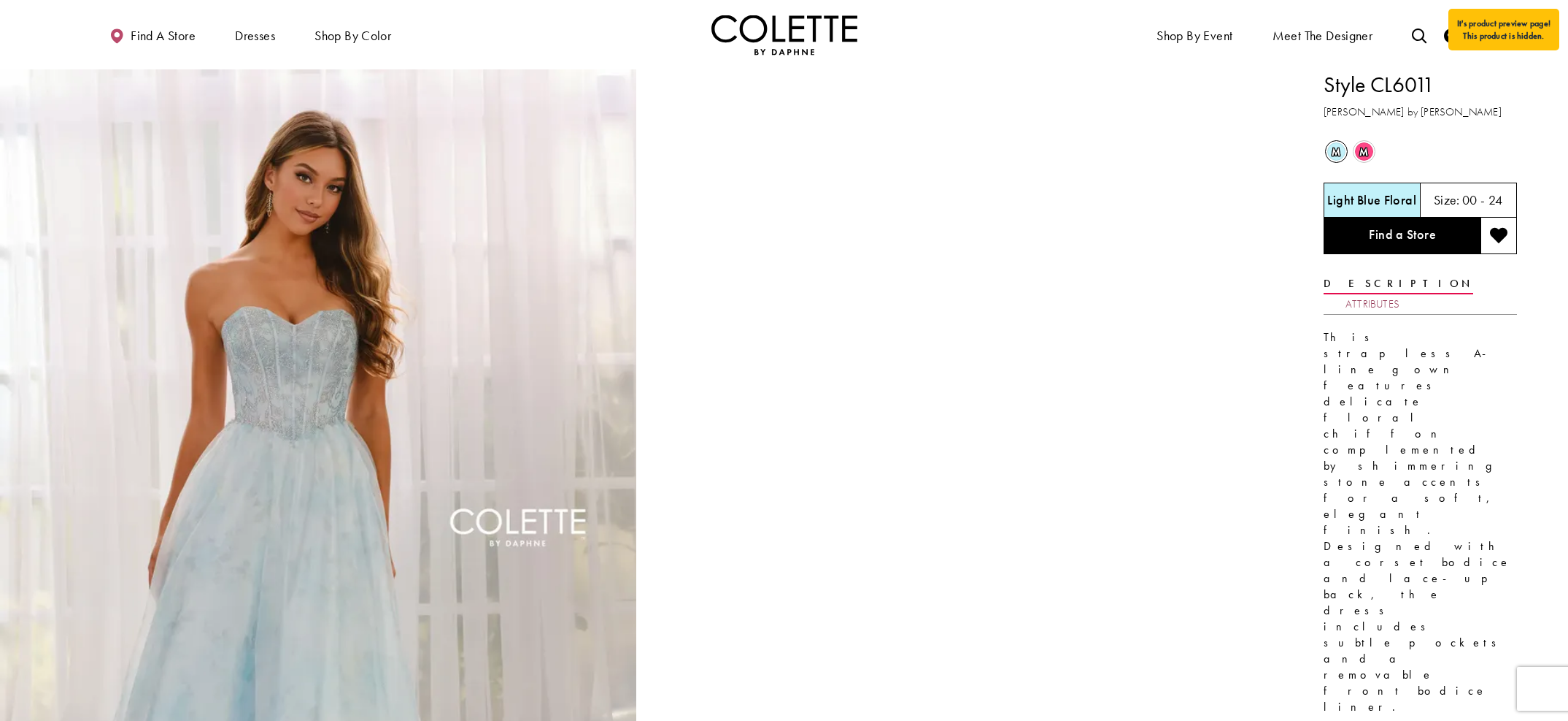
click at [1399, 294] on link "Attributes" at bounding box center [1372, 304] width 54 height 21
